Goal: Information Seeking & Learning: Learn about a topic

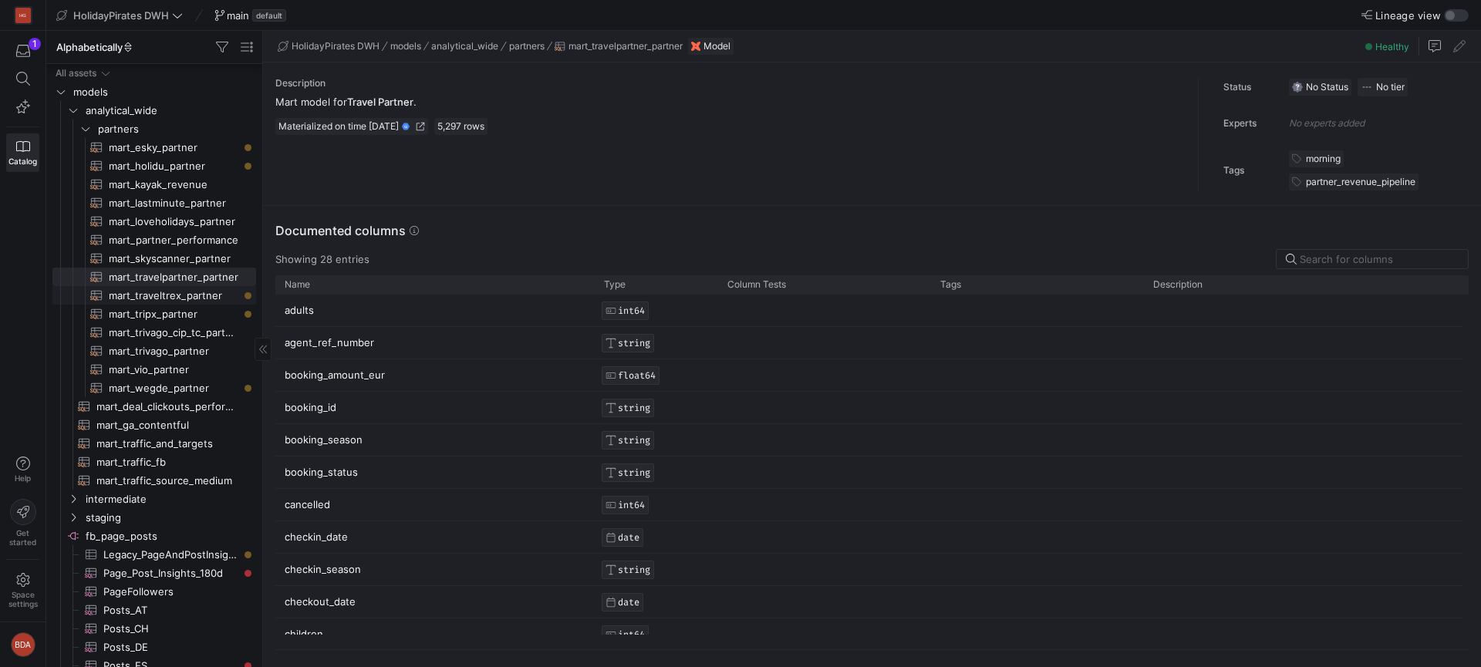
scroll to position [4415, 0]
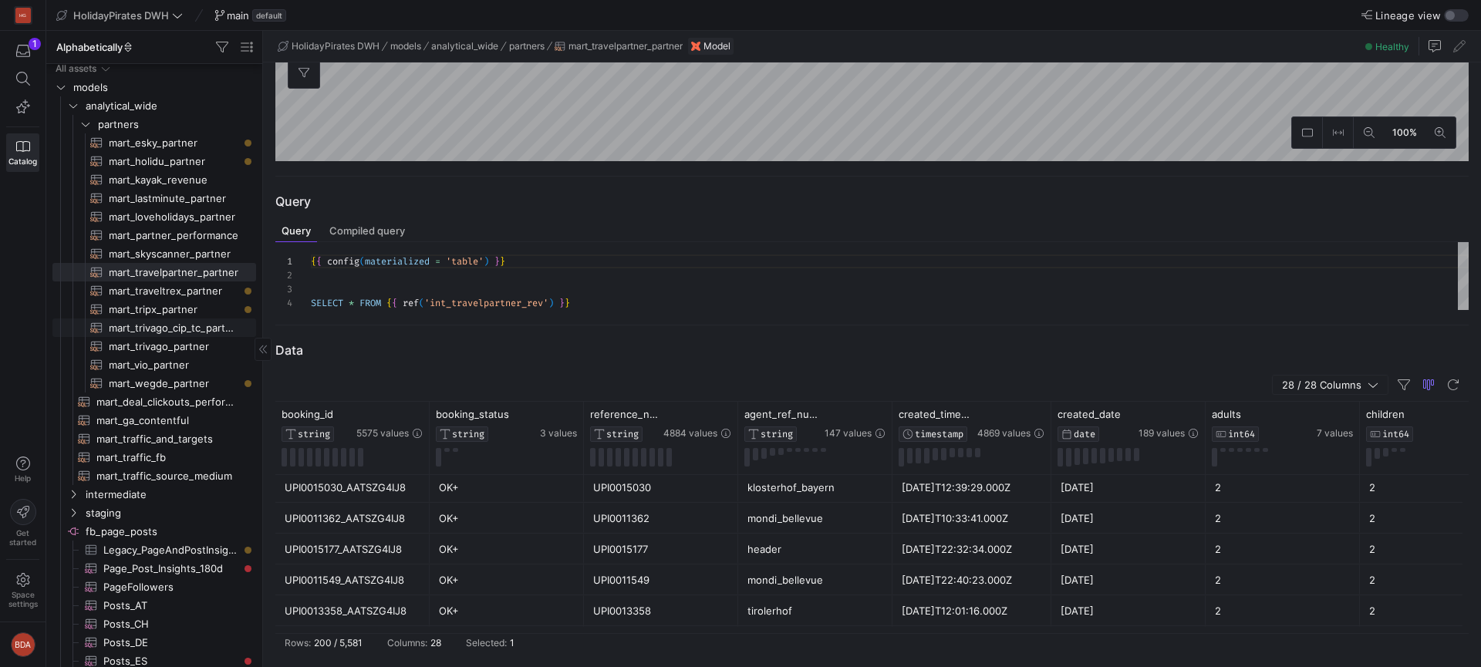
click at [170, 324] on span "mart_trivago_cip_tc_partner​​​​​​​​​​" at bounding box center [174, 328] width 130 height 18
type textarea "{{ config(materialized = 'table') }} select * from {{ ref('int_trivago_cip_tc_r…"
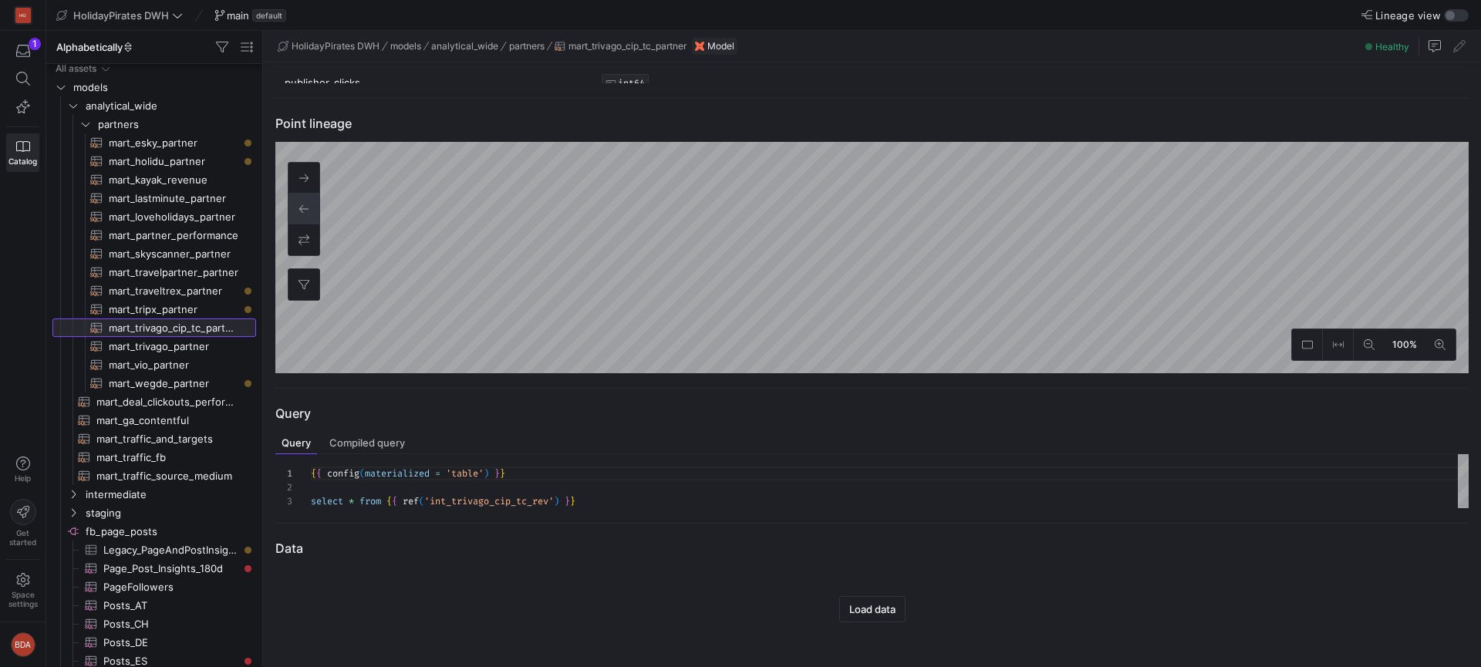
scroll to position [552, 0]
click at [876, 606] on span "Load data" at bounding box center [872, 609] width 46 height 12
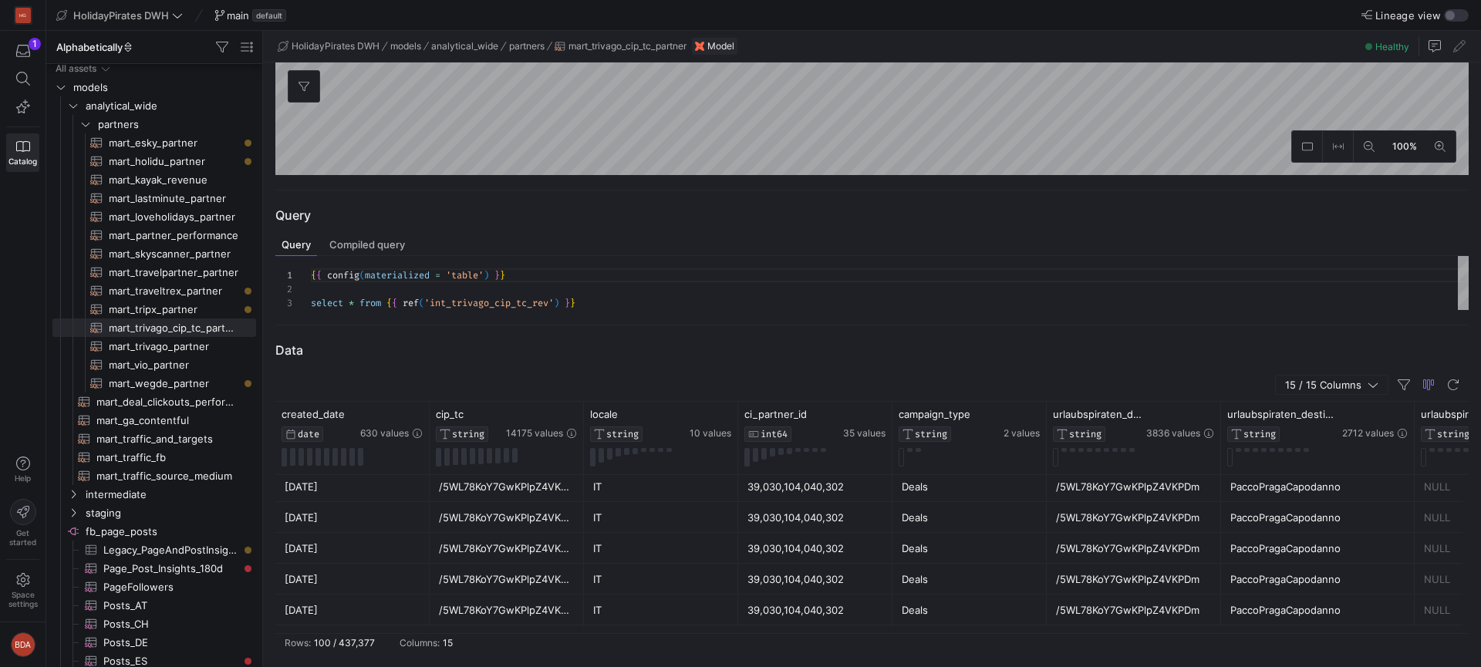
scroll to position [0, 0]
click at [584, 430] on div "locale STRING 10 values" at bounding box center [661, 438] width 154 height 73
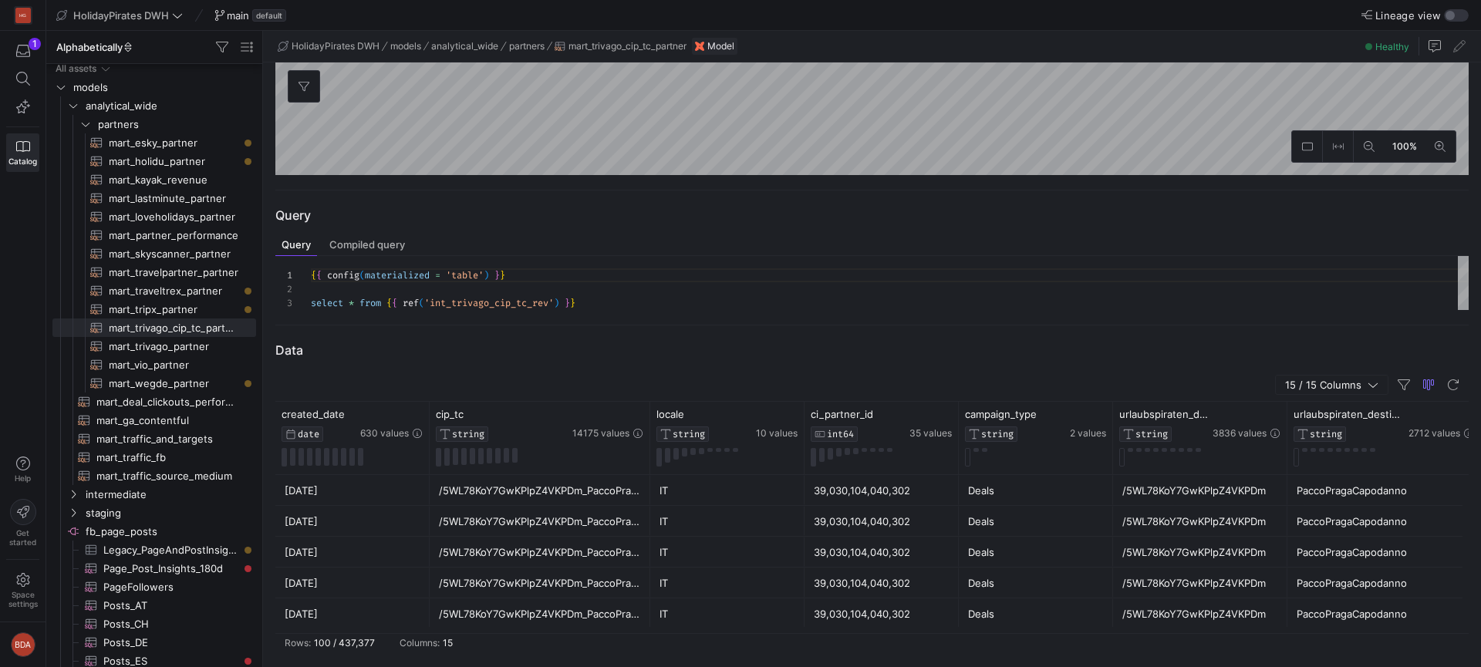
drag, startPoint x: 582, startPoint y: 430, endPoint x: 648, endPoint y: 457, distance: 71.9
click at [648, 457] on div at bounding box center [649, 438] width 6 height 73
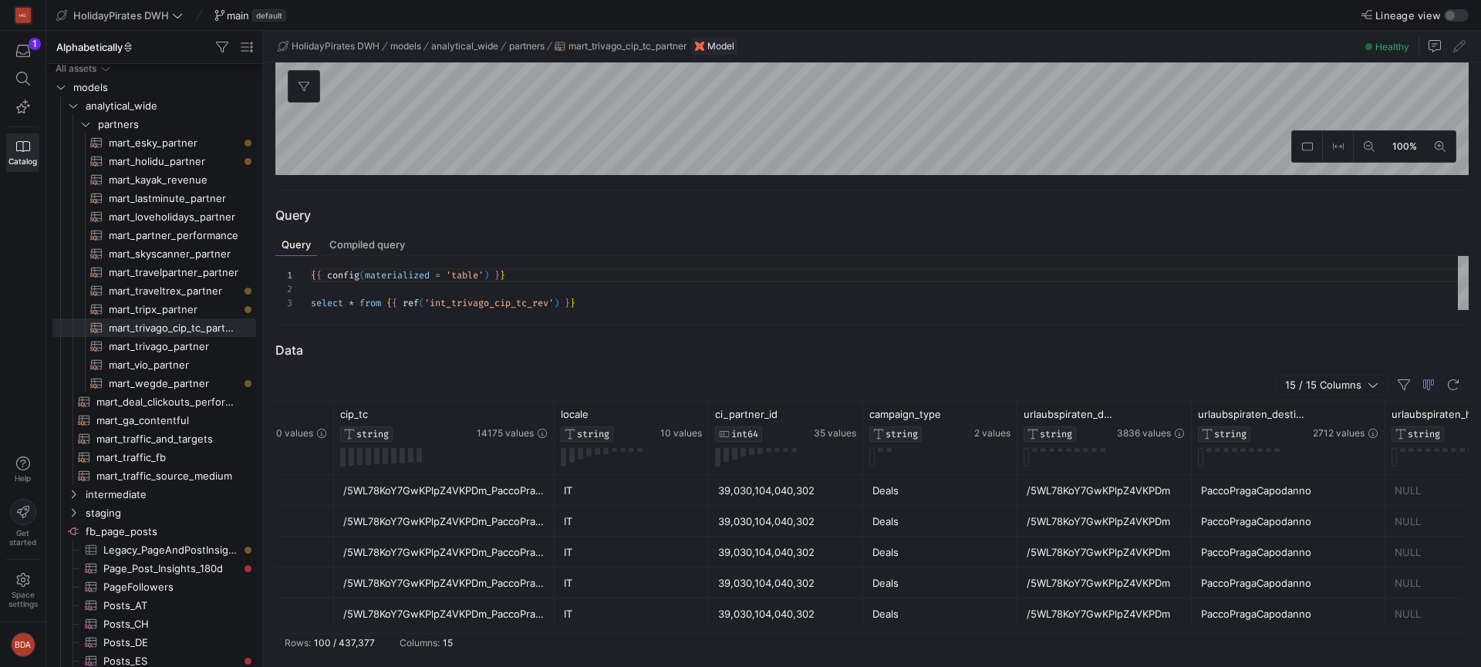
scroll to position [0, 165]
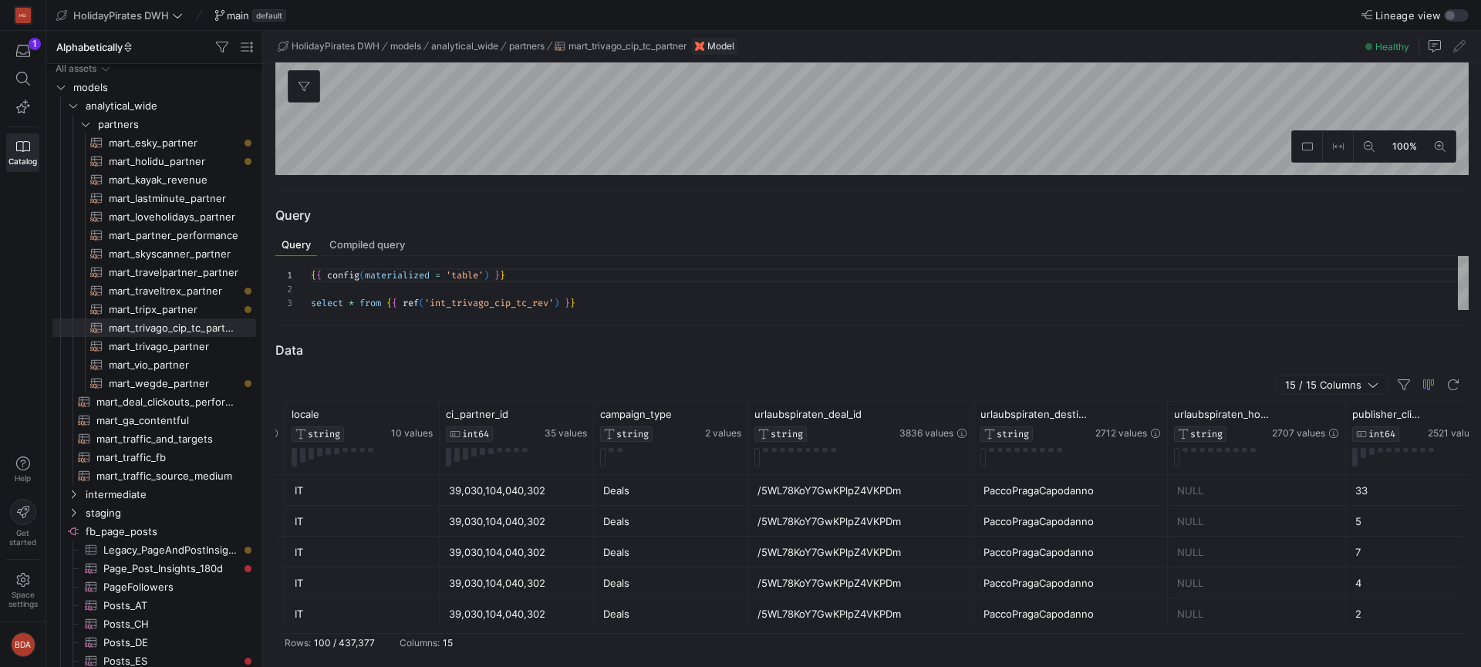
drag, startPoint x: 919, startPoint y: 418, endPoint x: 970, endPoint y: 437, distance: 54.2
click at [970, 437] on div at bounding box center [973, 438] width 6 height 73
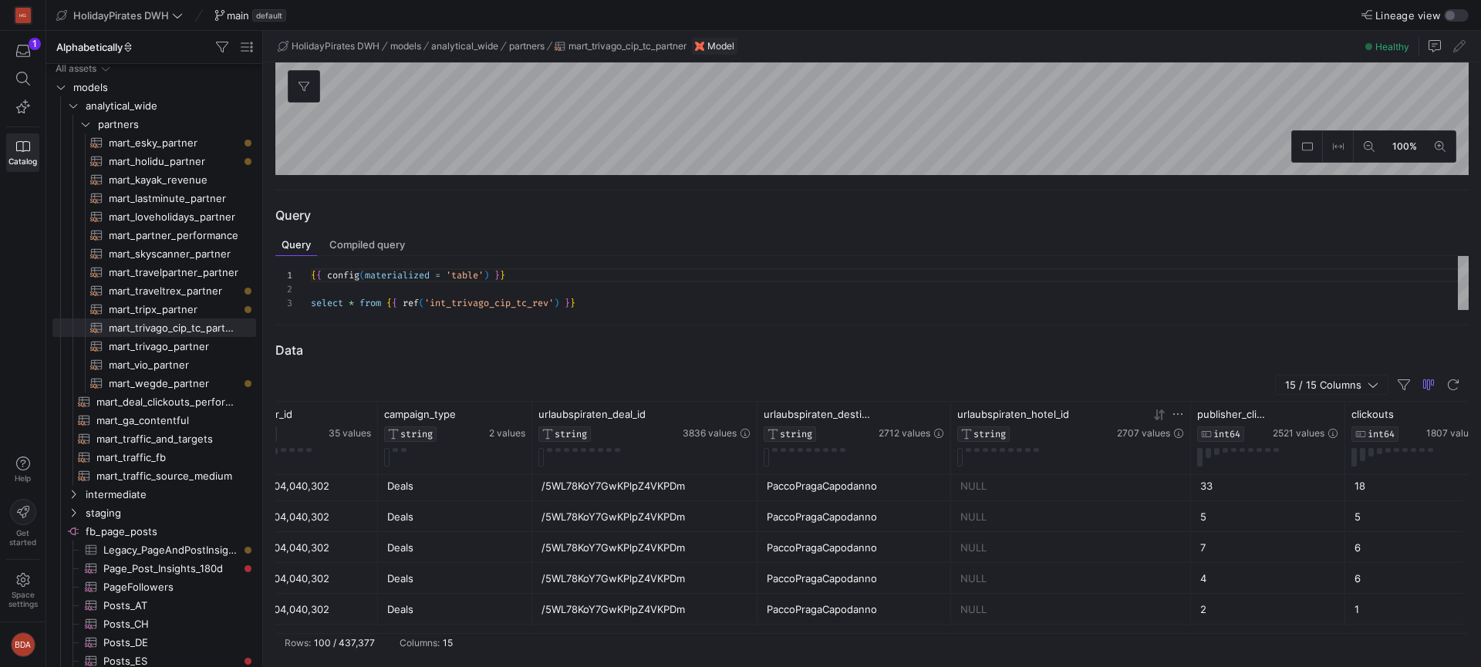
drag, startPoint x: 1128, startPoint y: 414, endPoint x: 1165, endPoint y: 439, distance: 44.5
click at [1187, 417] on div at bounding box center [1190, 438] width 6 height 73
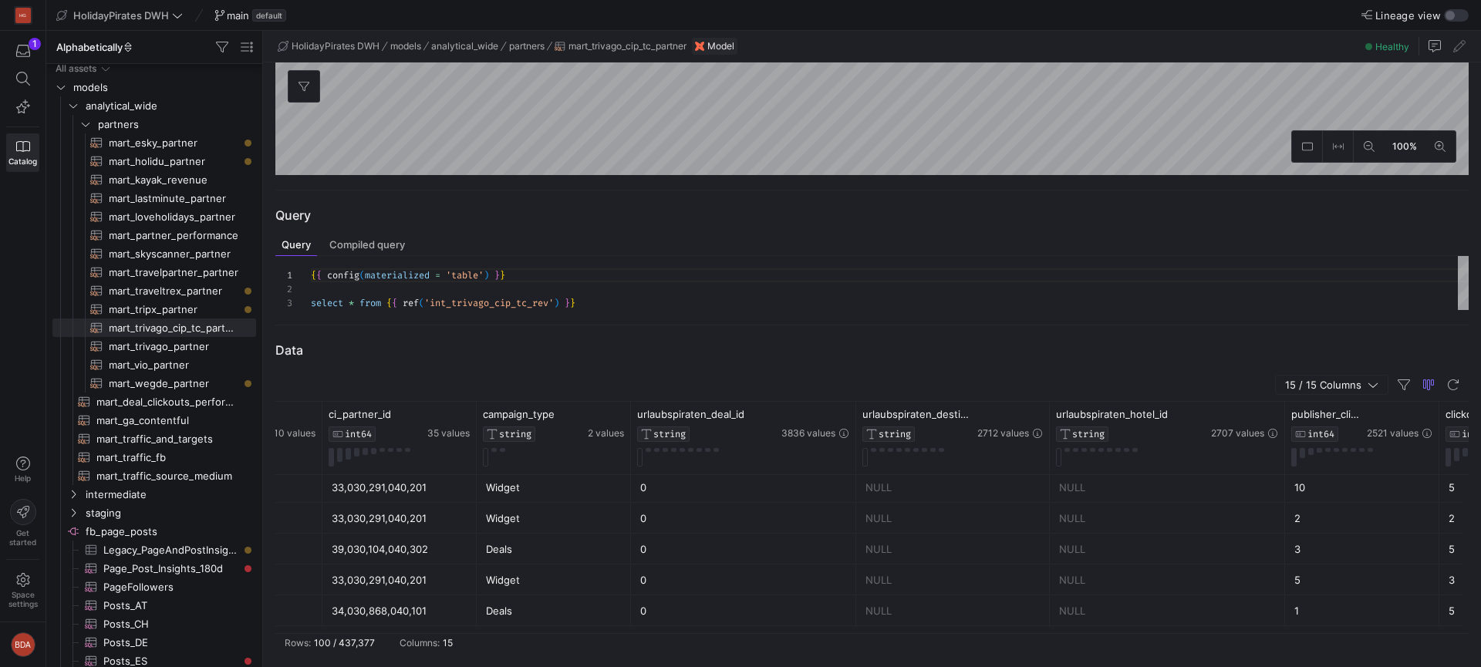
scroll to position [2137, 0]
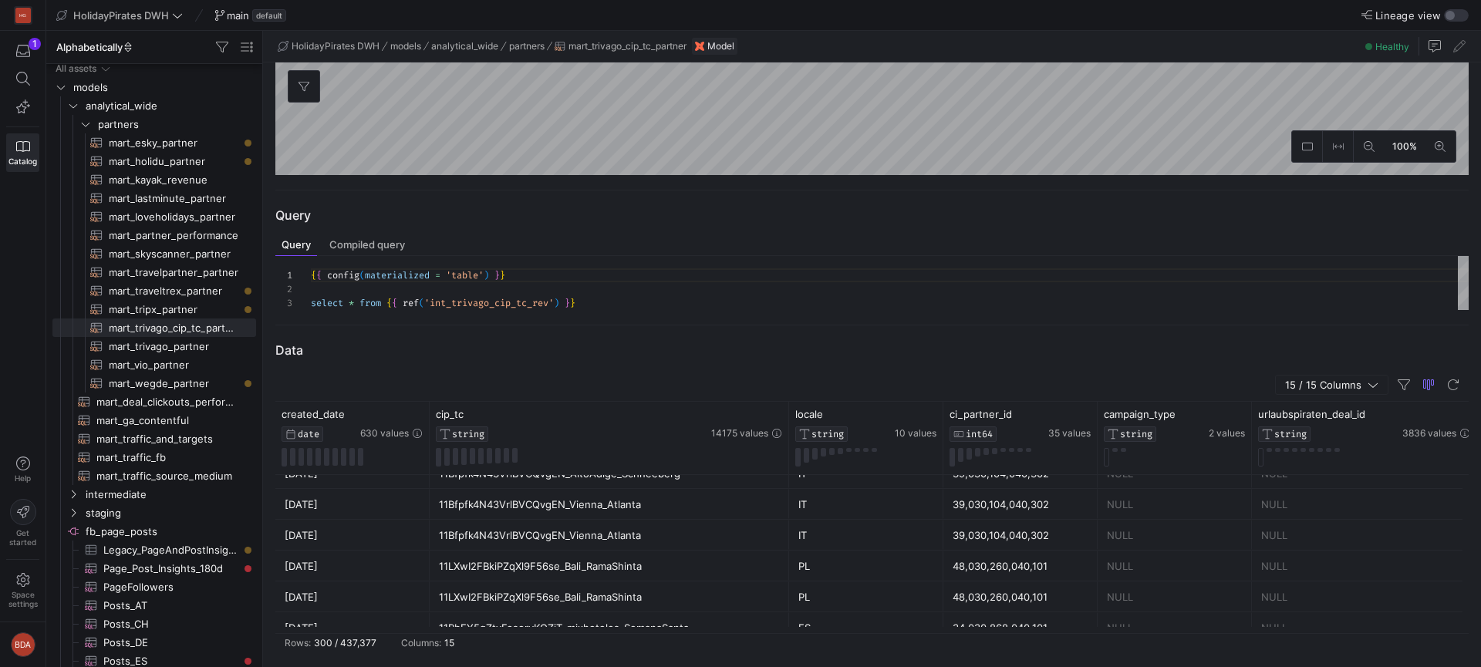
drag, startPoint x: 649, startPoint y: 420, endPoint x: 788, endPoint y: 426, distance: 138.9
click at [788, 426] on div at bounding box center [788, 438] width 6 height 73
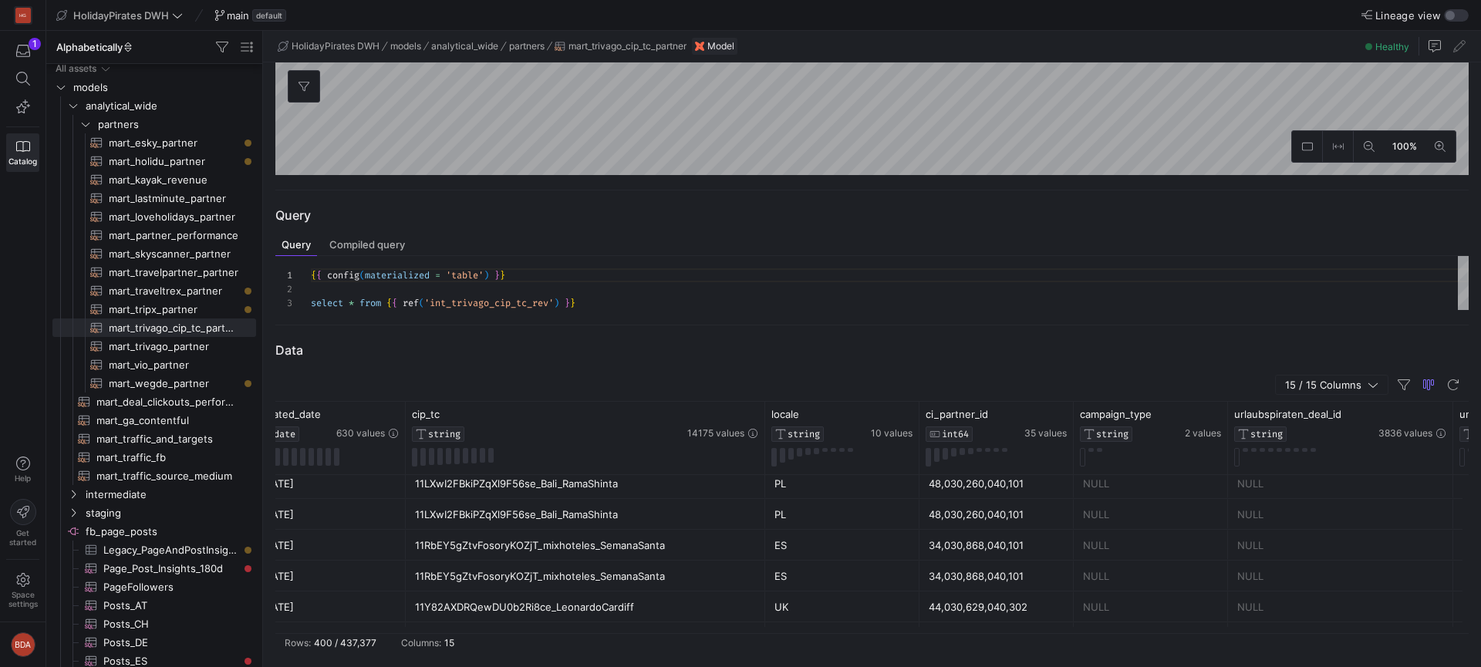
scroll to position [7504, 0]
